Goal: Navigation & Orientation: Find specific page/section

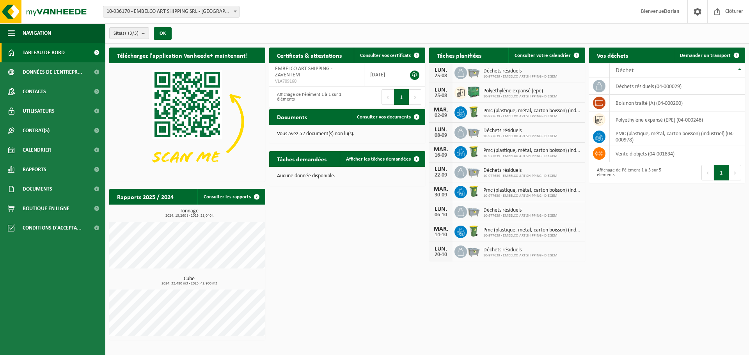
click at [55, 53] on span "Tableau de bord" at bounding box center [44, 53] width 42 height 20
click at [400, 162] on link "Afficher les tâches demandées" at bounding box center [382, 159] width 85 height 16
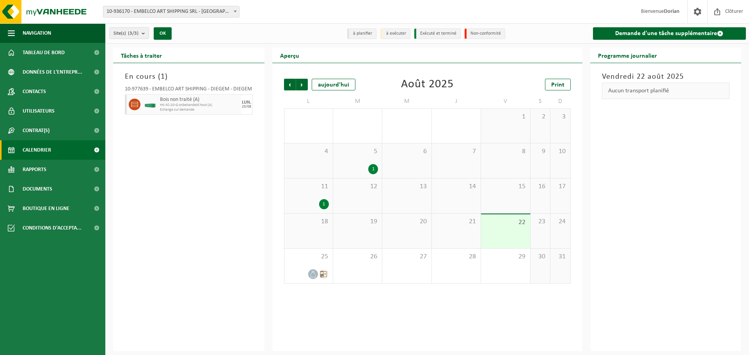
drag, startPoint x: 0, startPoint y: 0, endPoint x: 194, endPoint y: 160, distance: 251.1
click at [194, 160] on div "En cours ( 1 ) 10-977639 - EMBELCO ART SHIPPING - DIEGEM - DIEGEM Bois non trai…" at bounding box center [188, 207] width 151 height 288
click at [31, 8] on img at bounding box center [47, 11] width 94 height 23
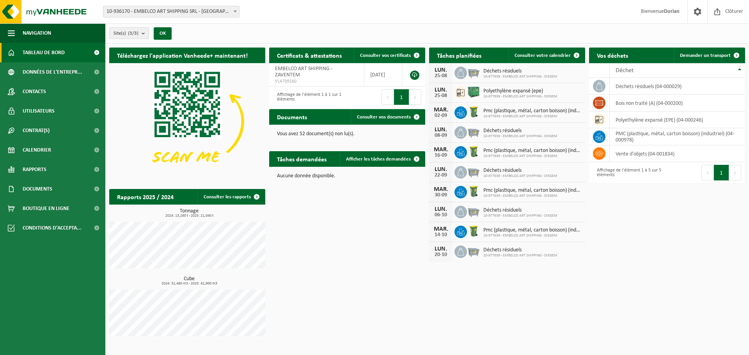
click at [45, 54] on span "Tableau de bord" at bounding box center [44, 53] width 42 height 20
